Goal: Information Seeking & Learning: Learn about a topic

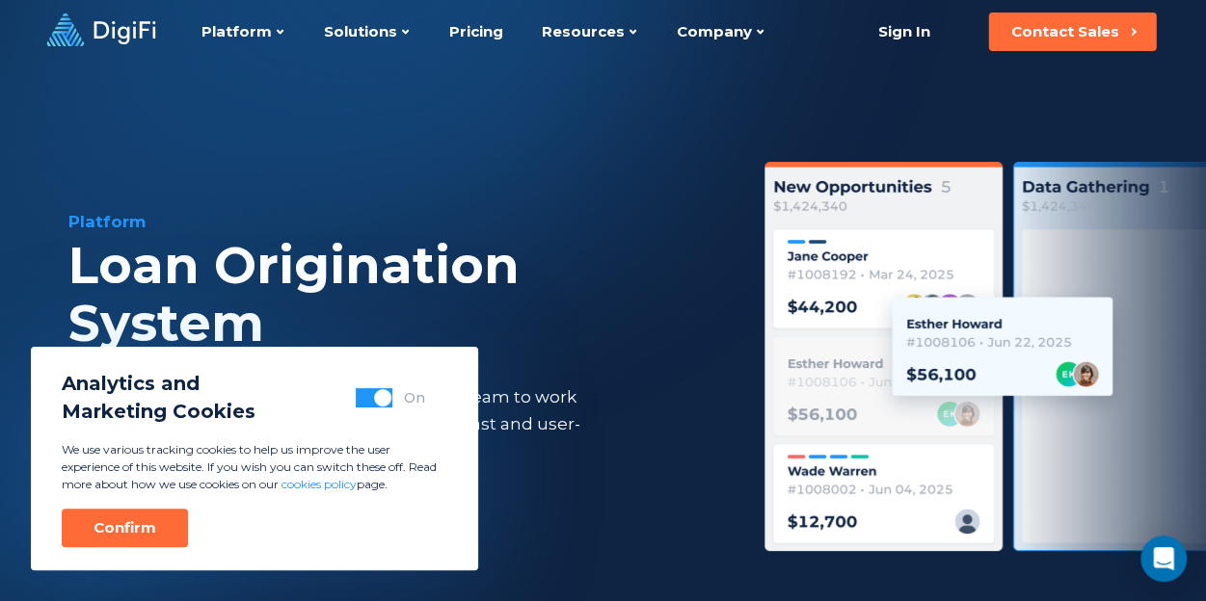
click at [376, 398] on span "button" at bounding box center [382, 397] width 17 height 17
click at [113, 531] on div "Confirm" at bounding box center [124, 527] width 63 height 19
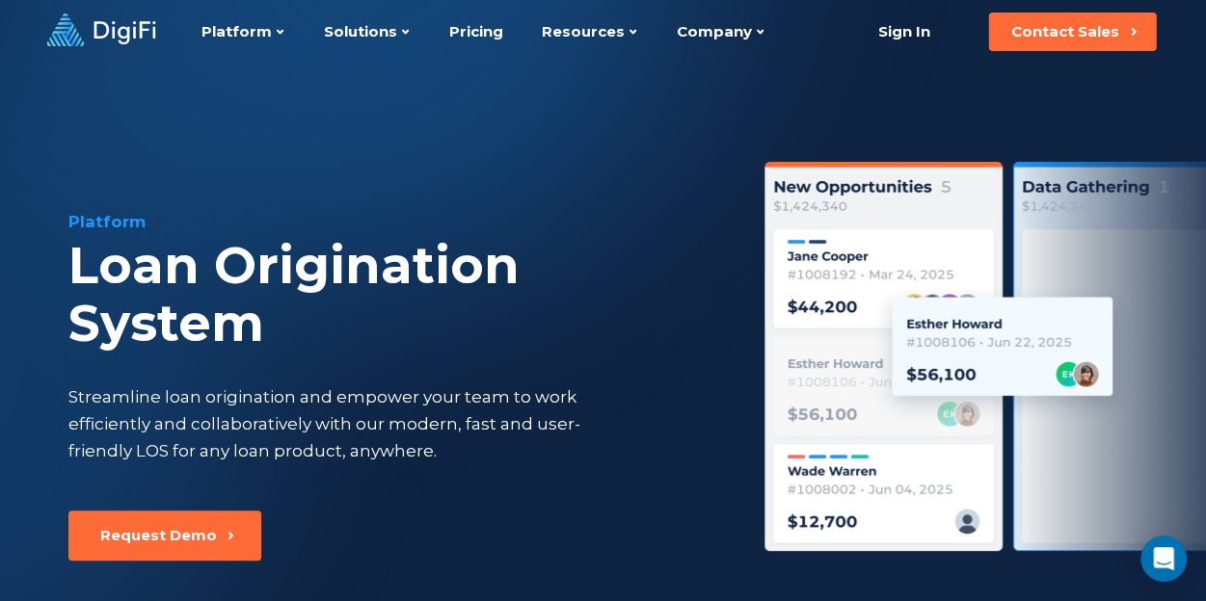
drag, startPoint x: 241, startPoint y: 89, endPoint x: 121, endPoint y: 48, distance: 126.2
click at [121, 48] on link at bounding box center [100, 31] width 109 height 37
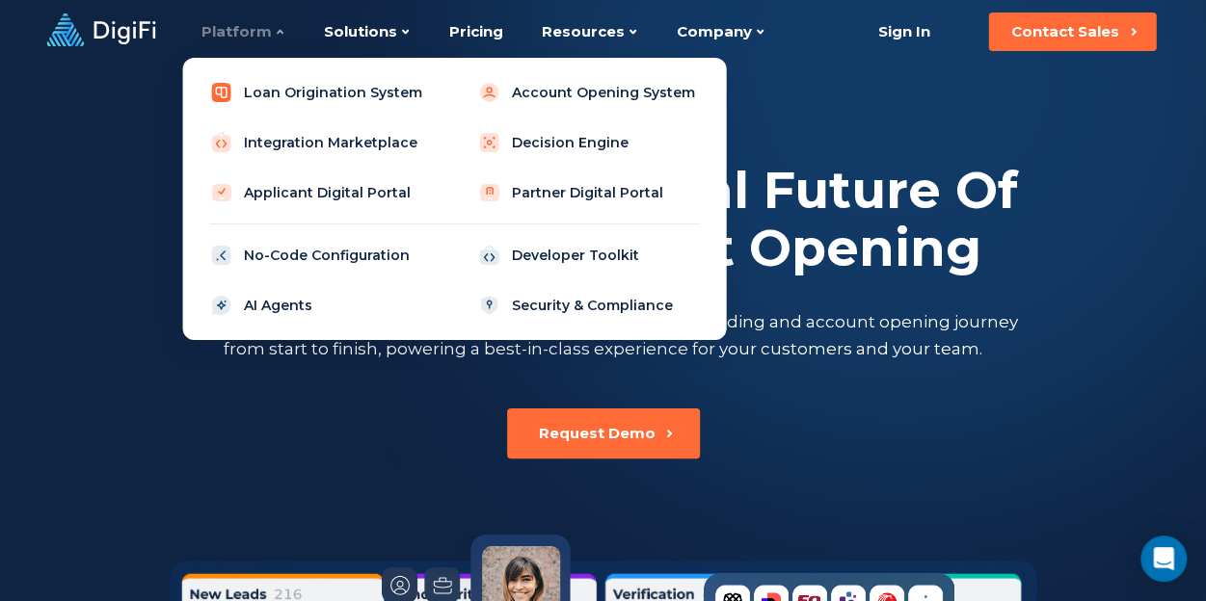
click at [295, 90] on link "Loan Origination System" at bounding box center [320, 92] width 245 height 39
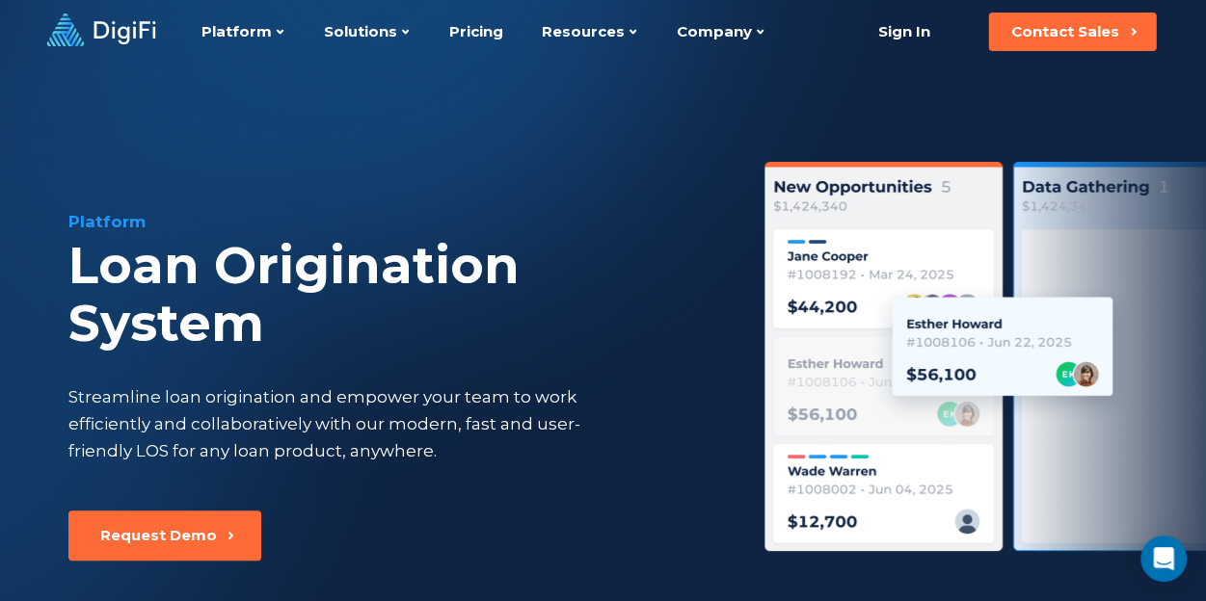
click at [636, 403] on div "Platform Loan Origination System Streamline loan origination and empower your t…" at bounding box center [392, 360] width 648 height 301
click at [638, 240] on div "Loan Origination System" at bounding box center [392, 295] width 648 height 116
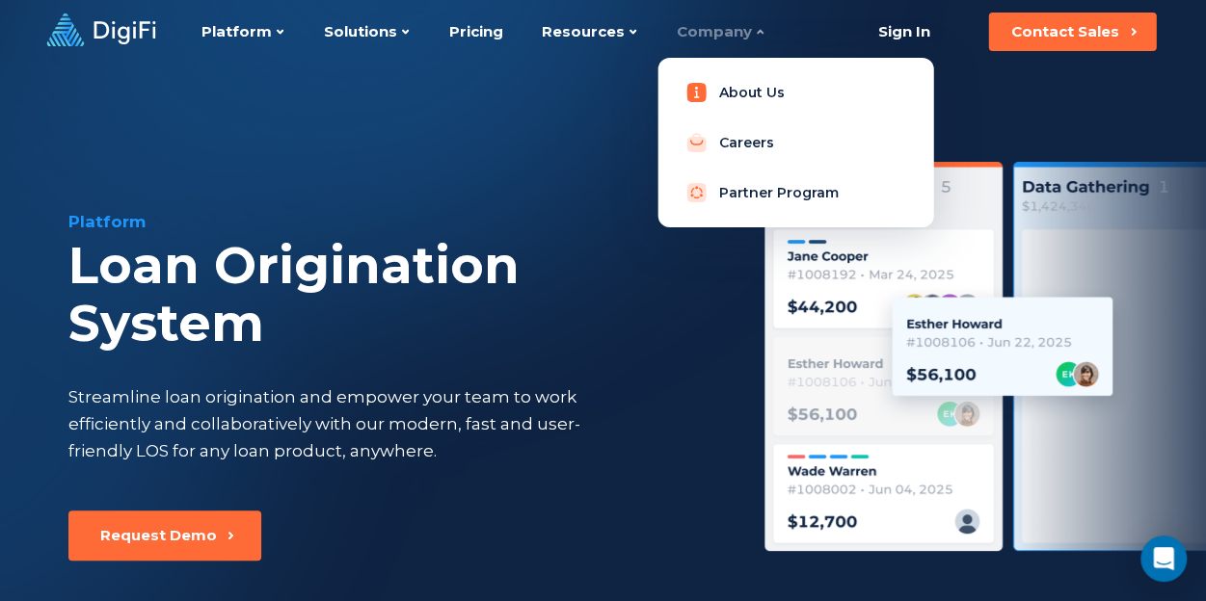
click at [727, 93] on link "About Us" at bounding box center [795, 92] width 245 height 39
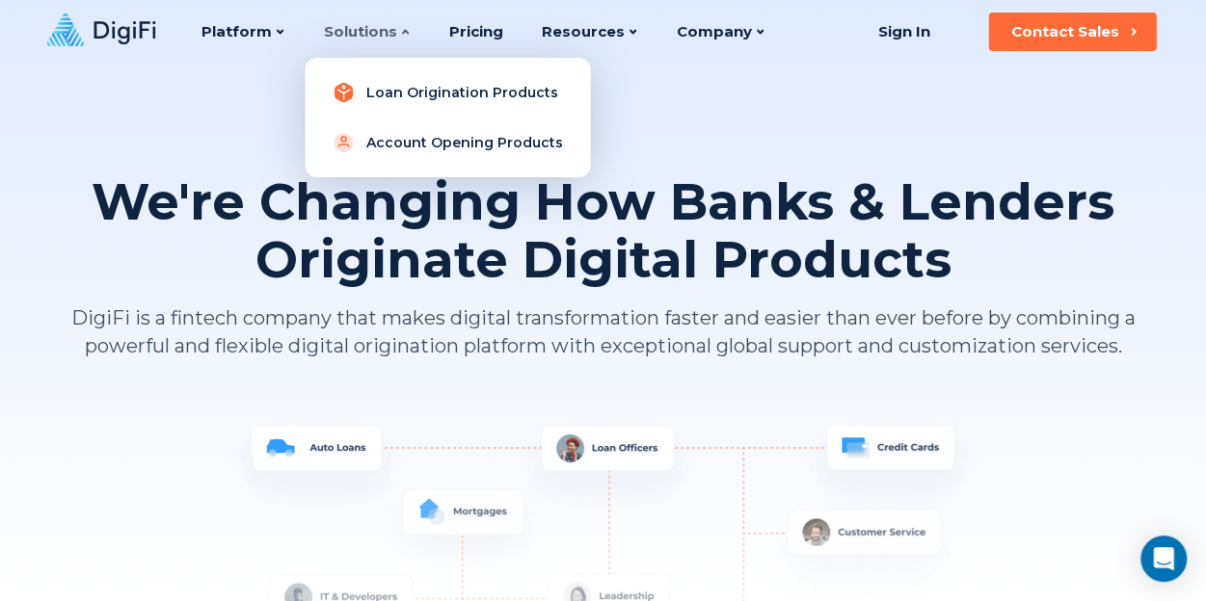
click at [389, 92] on link "Loan Origination Products" at bounding box center [447, 92] width 254 height 39
